Goal: Navigation & Orientation: Find specific page/section

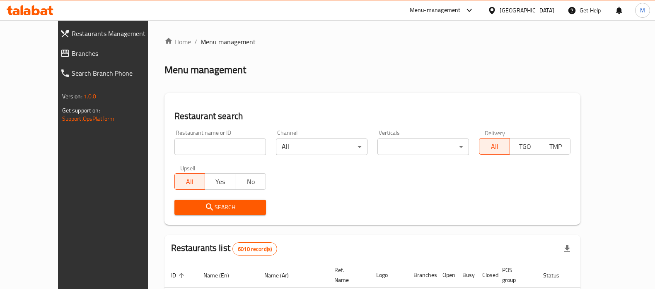
click at [58, 46] on div at bounding box center [327, 144] width 655 height 289
click at [58, 46] on link "Branches" at bounding box center [110, 53] width 114 height 20
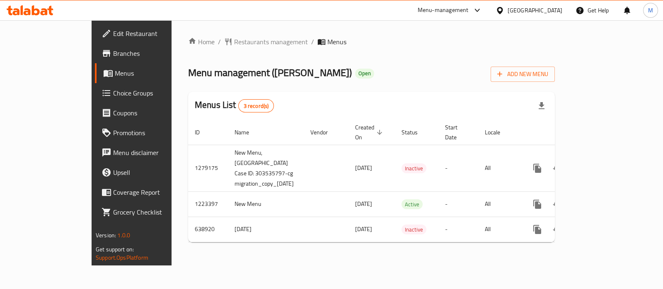
click at [42, 4] on div at bounding box center [30, 10] width 60 height 17
click at [43, 6] on icon at bounding box center [30, 10] width 47 height 10
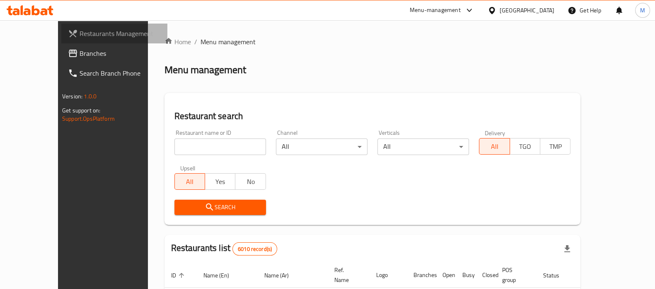
click at [61, 41] on link "Restaurants Management" at bounding box center [114, 34] width 106 height 20
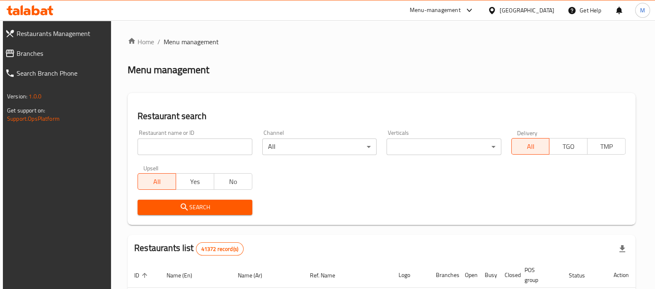
click at [39, 55] on span "Branches" at bounding box center [61, 53] width 89 height 10
